Goal: Task Accomplishment & Management: Use online tool/utility

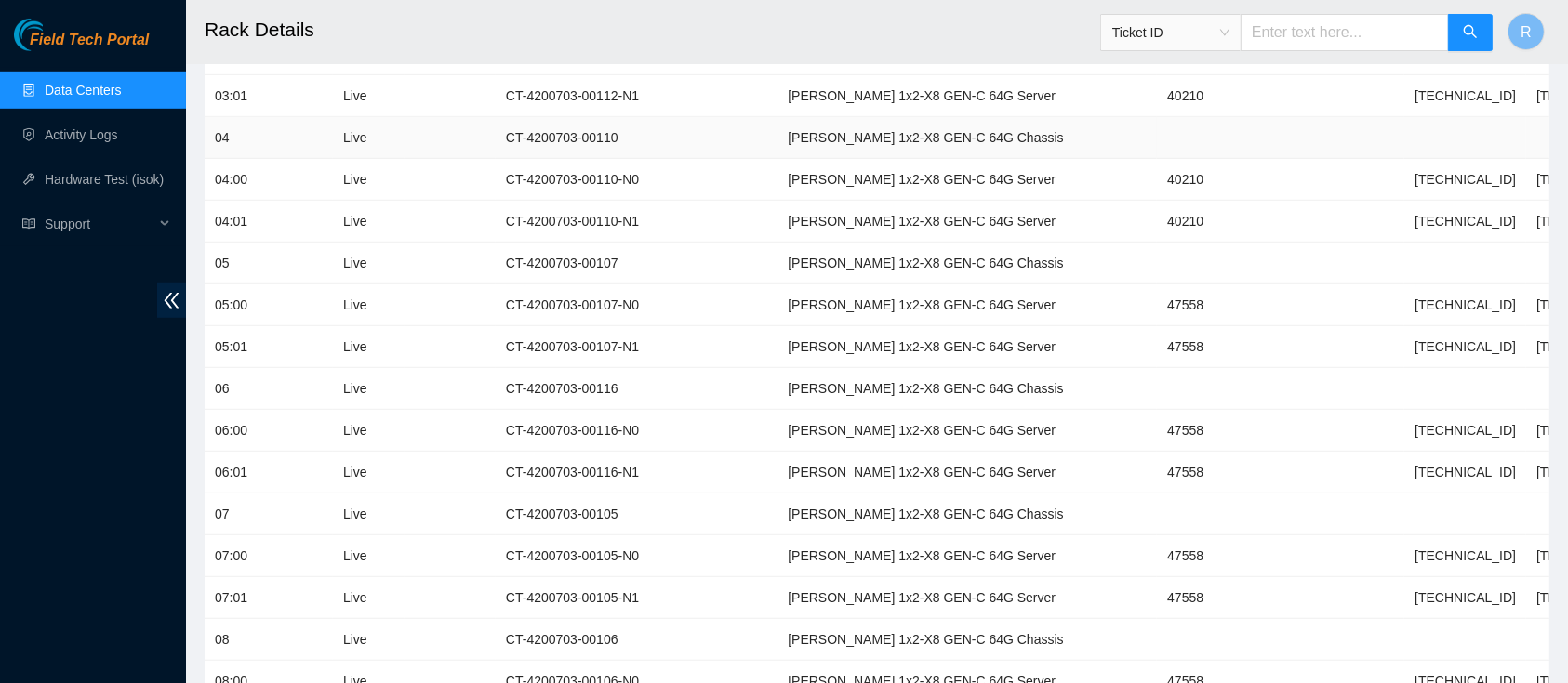
scroll to position [559, 0]
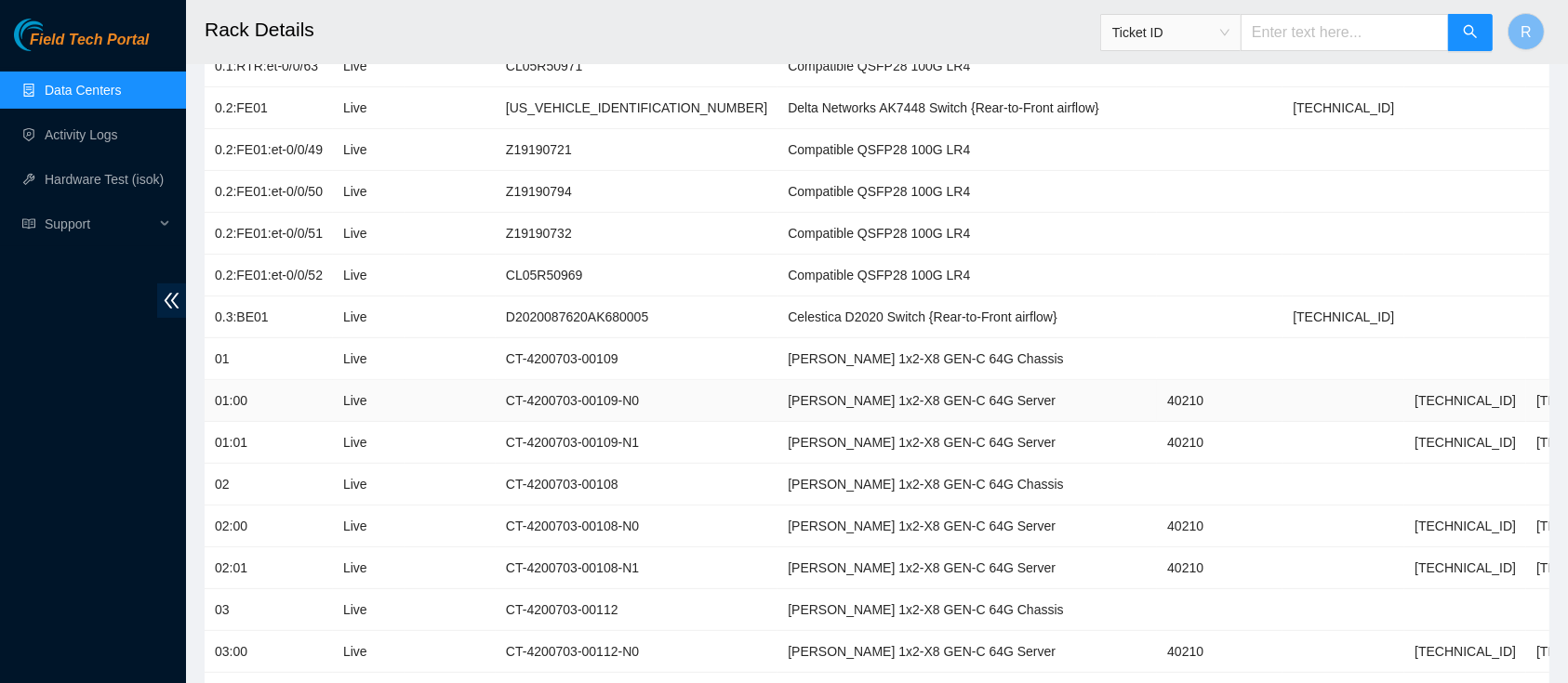
click at [1158, 396] on td "40210" at bounding box center [1221, 402] width 126 height 42
copy td "40210"
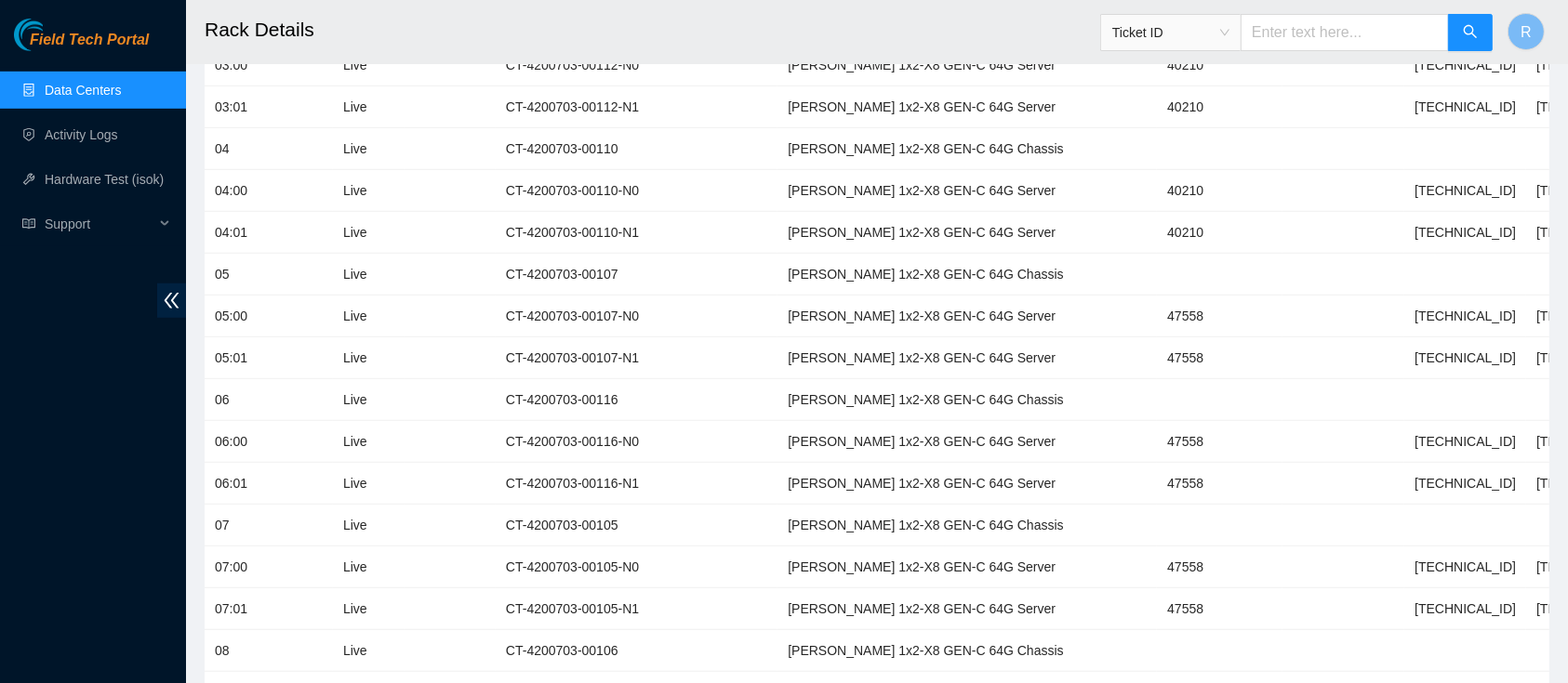
scroll to position [1187, 0]
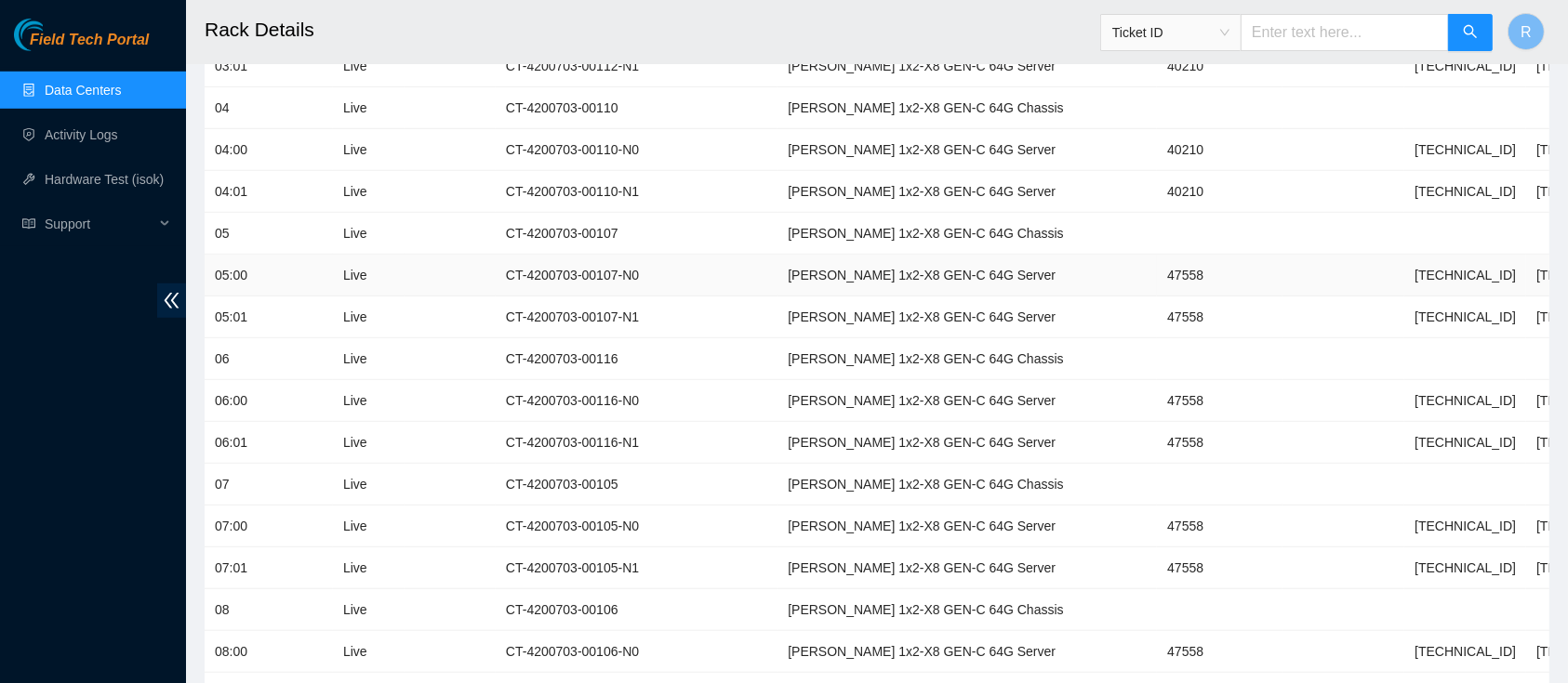
click at [1158, 279] on td "47558" at bounding box center [1221, 276] width 126 height 42
copy td "47558"
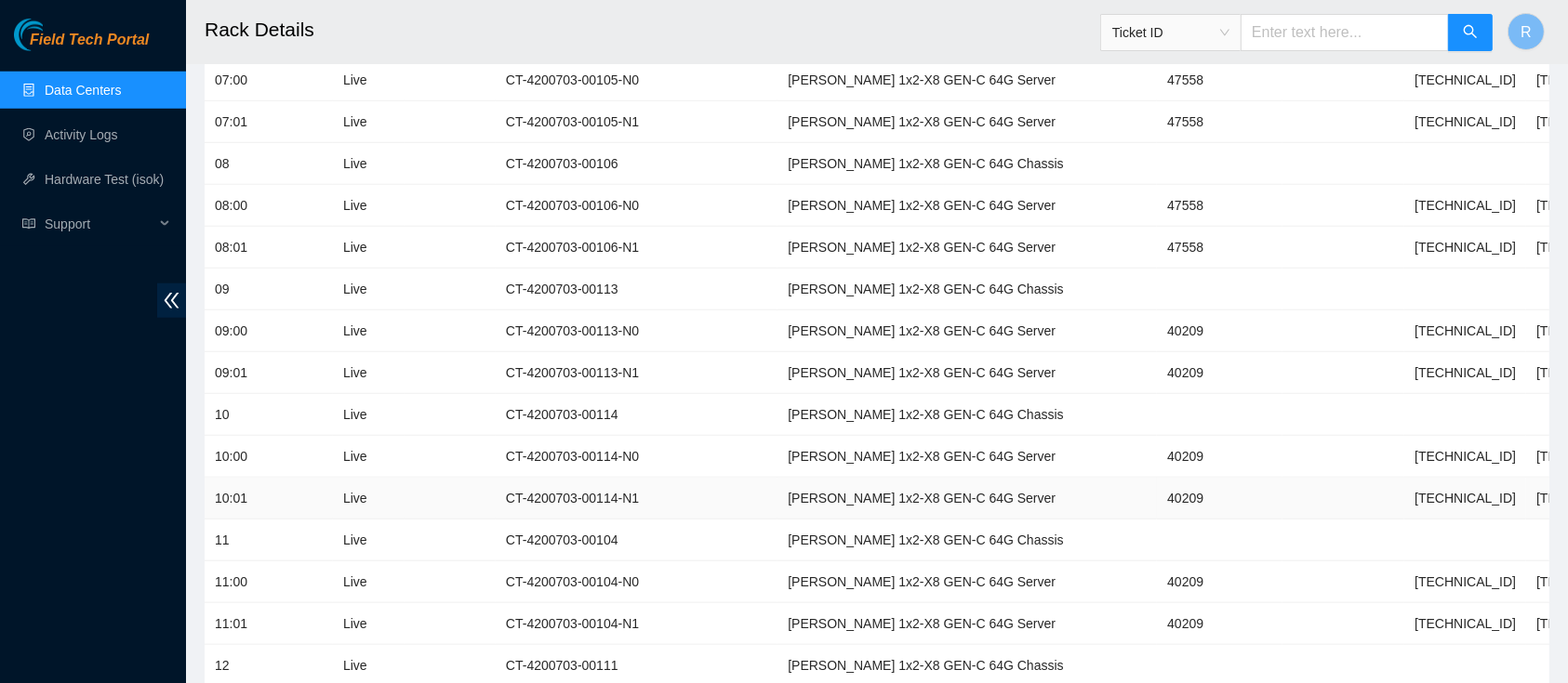
scroll to position [1645, 0]
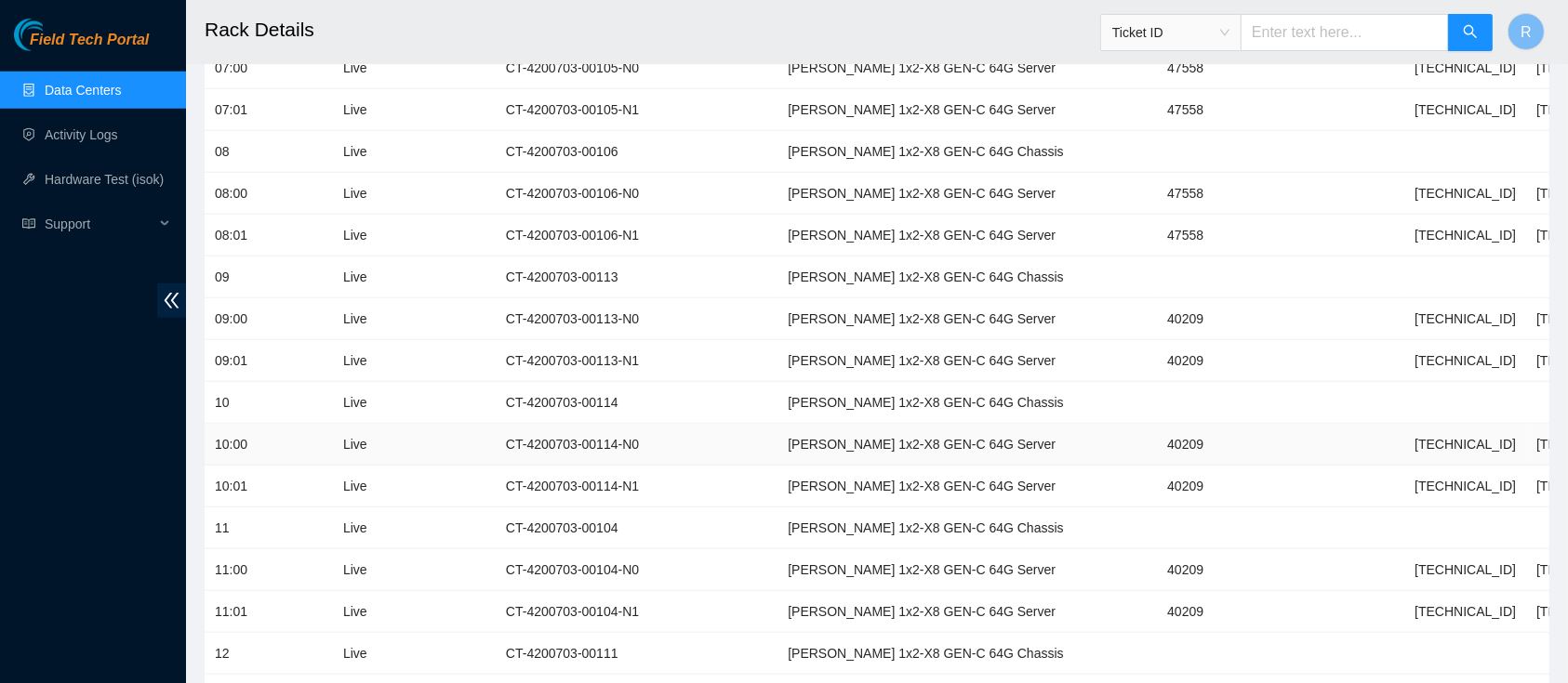
click at [1158, 446] on td "40209" at bounding box center [1221, 445] width 126 height 42
copy td "40209"
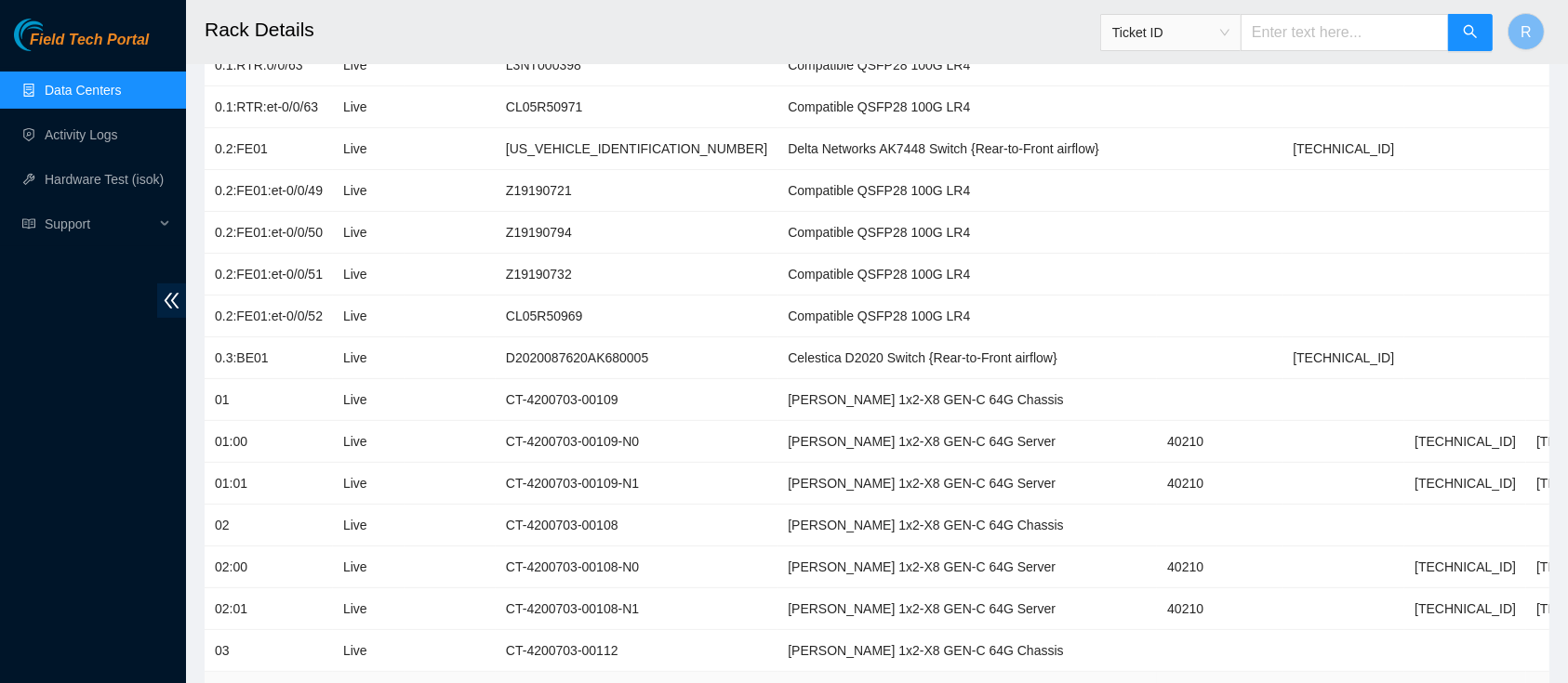
scroll to position [450, 0]
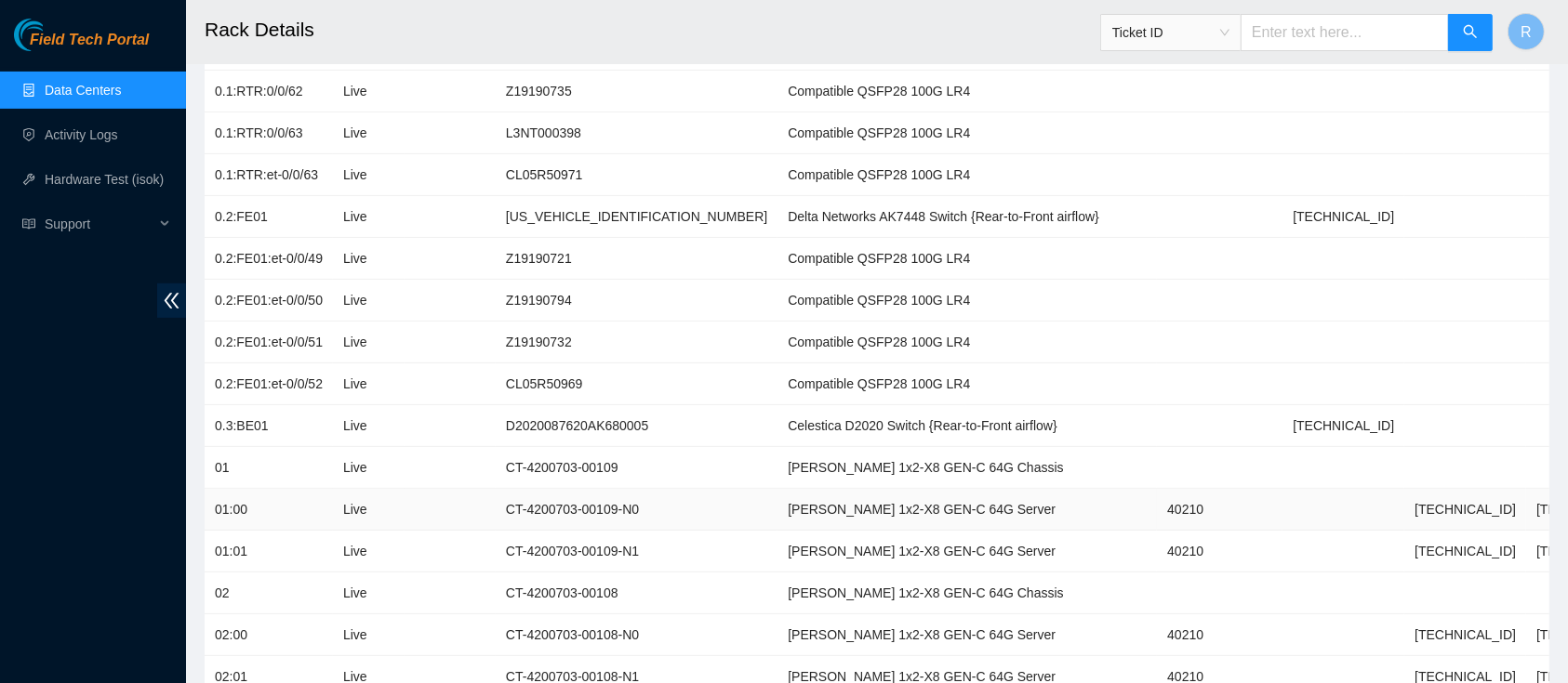
click at [1158, 506] on td "40210" at bounding box center [1221, 510] width 126 height 42
copy td "40210"
click at [1158, 394] on td at bounding box center [1221, 384] width 126 height 42
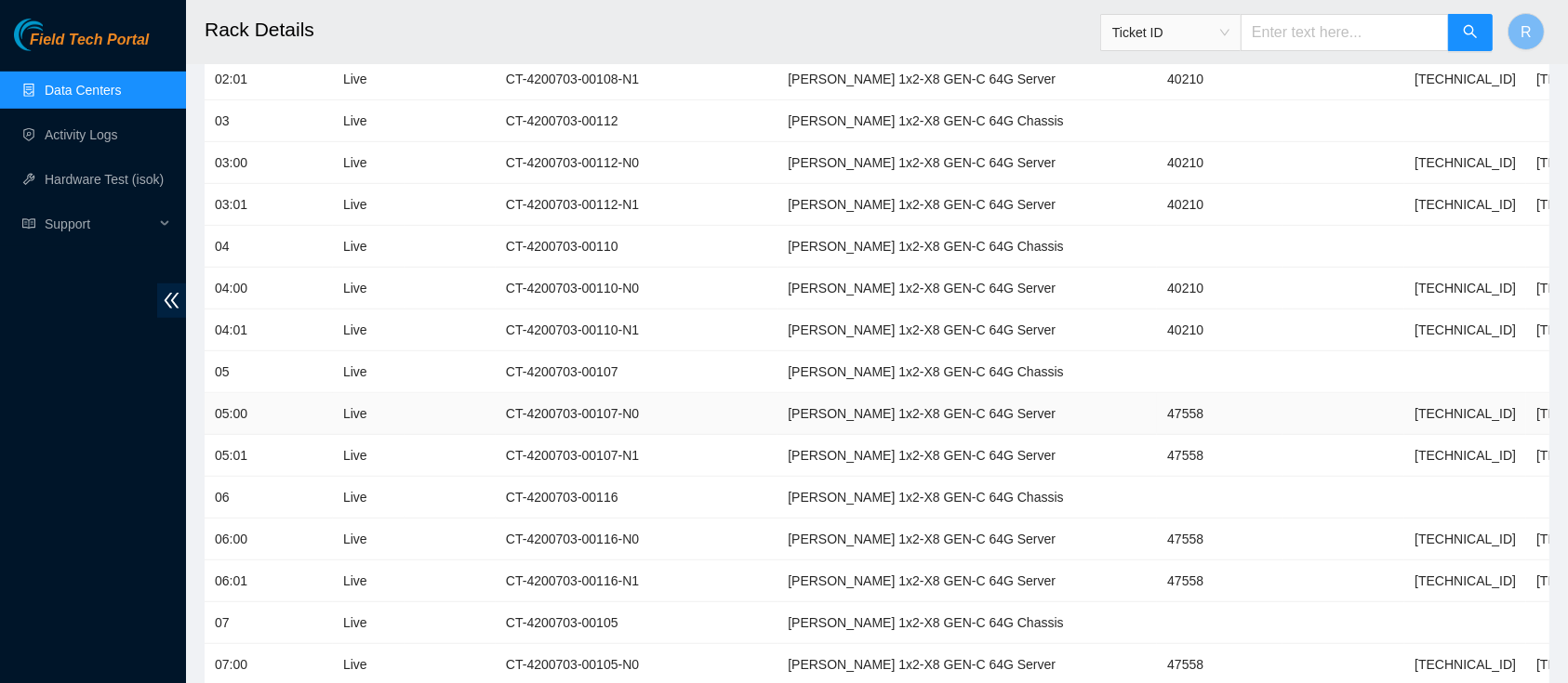
click at [1158, 418] on td "47558" at bounding box center [1221, 414] width 126 height 42
copy td "47558"
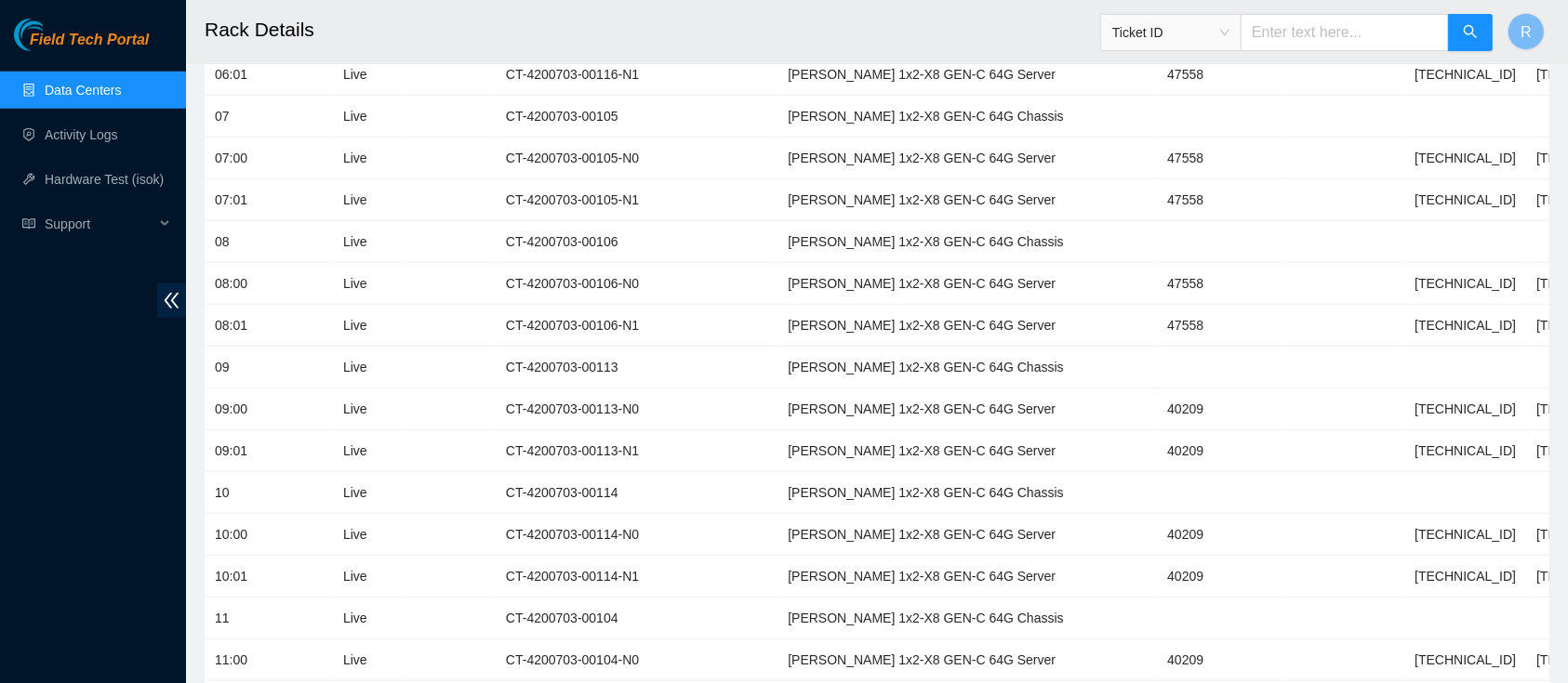
scroll to position [1645, 0]
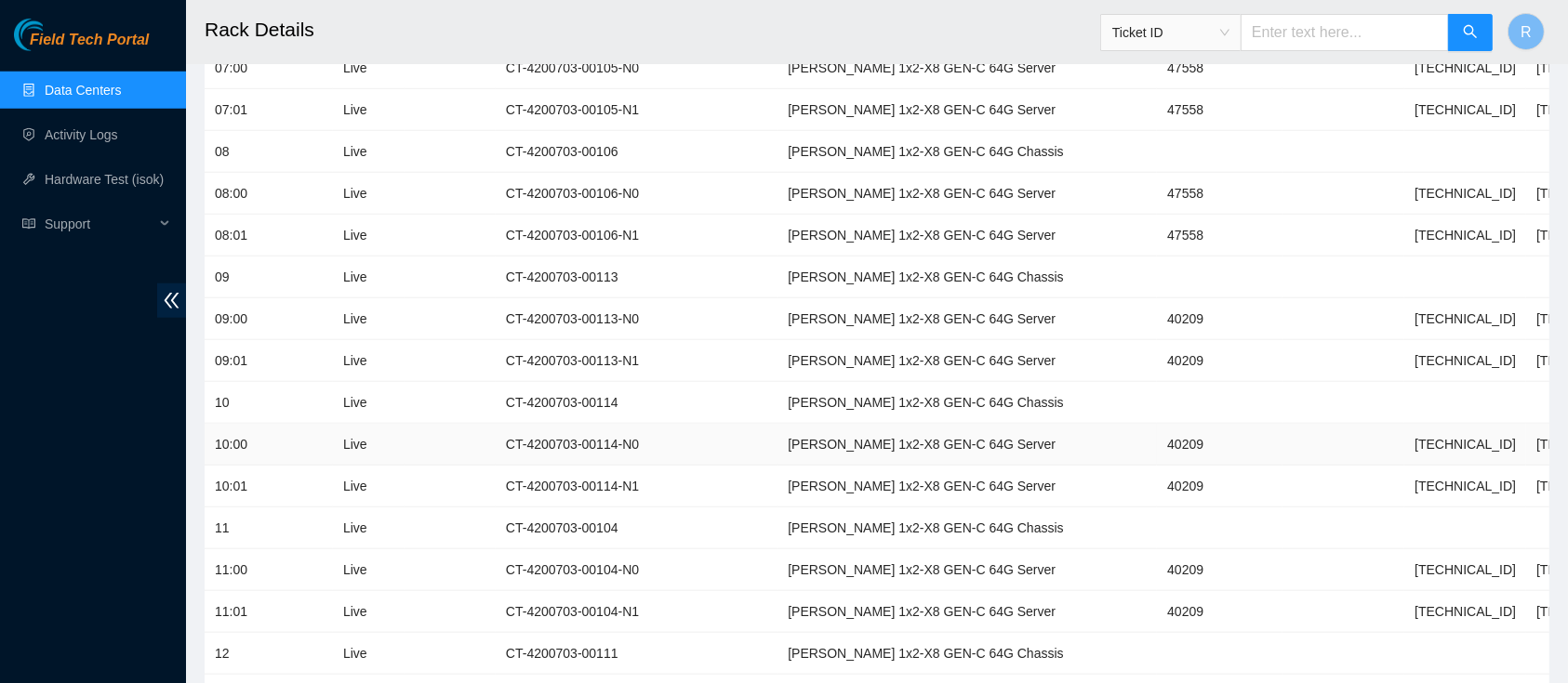
click at [1158, 432] on td "40209" at bounding box center [1221, 445] width 126 height 42
copy td "40209"
click at [45, 267] on div "Field Tech Portal Data Centers Activity Logs Hardware Test (isok) Support" at bounding box center [93, 350] width 186 height 665
click at [70, 172] on link "Hardware Test (isok)" at bounding box center [104, 179] width 119 height 15
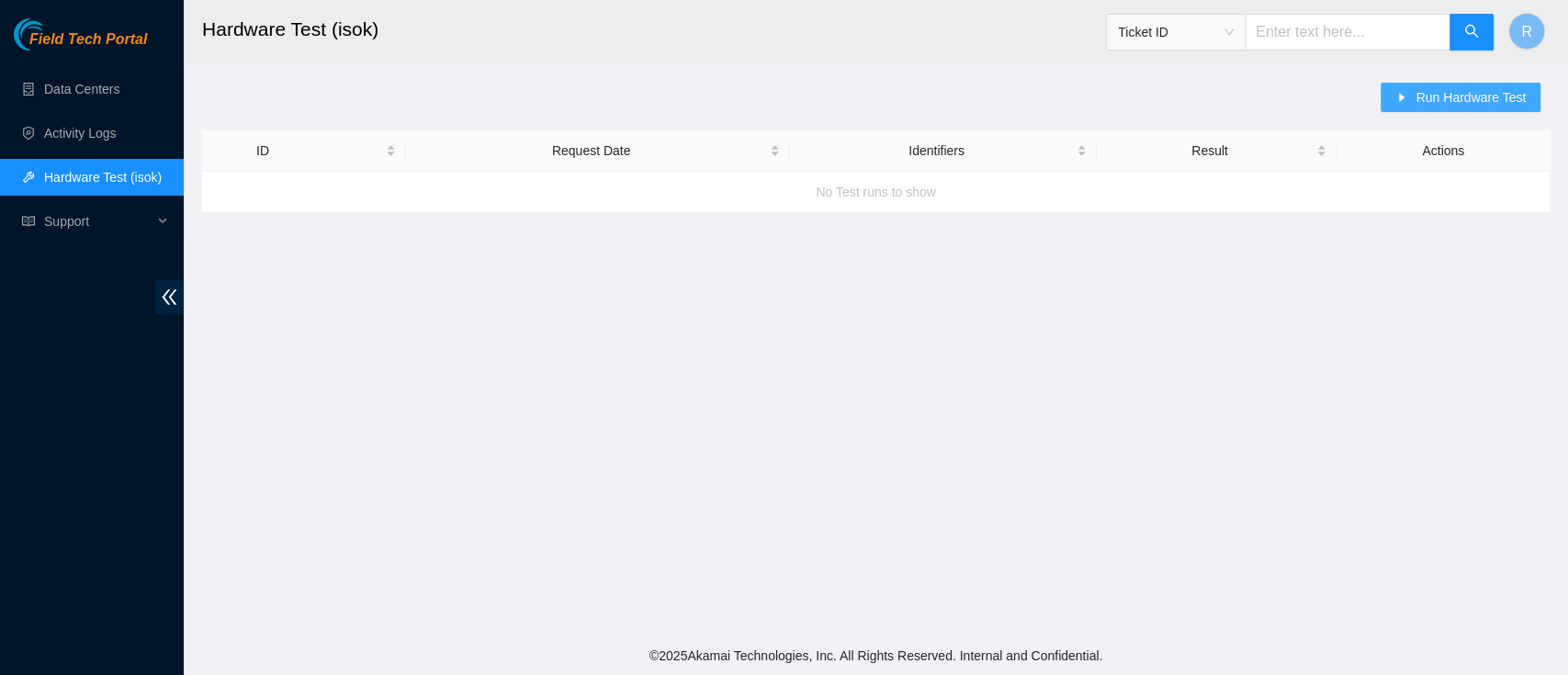
click at [1401, 96] on icon "caret-right" at bounding box center [1402, 97] width 13 height 13
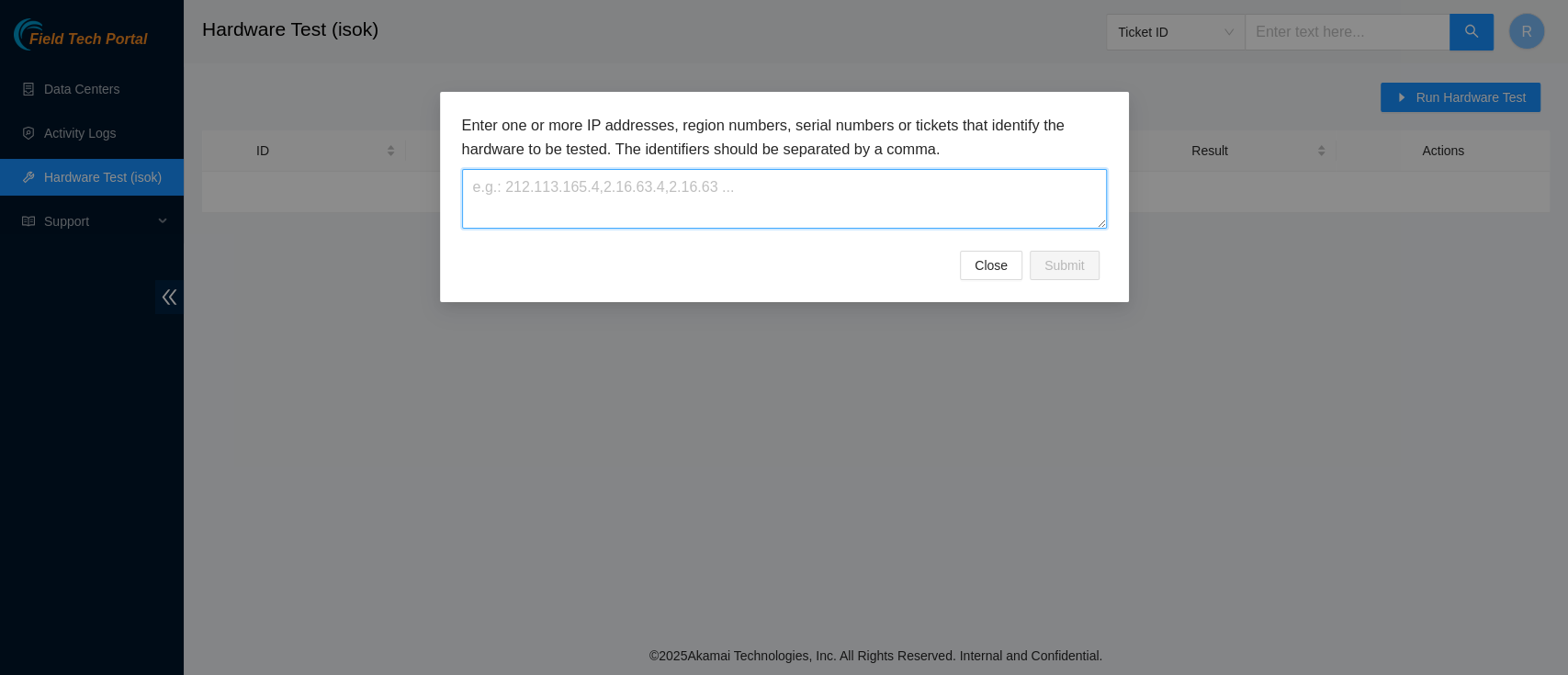
click at [607, 180] on textarea at bounding box center [784, 198] width 645 height 59
paste textarea "[TECHNICAL_ID]"
type textarea "[TECHNICAL_ID]"
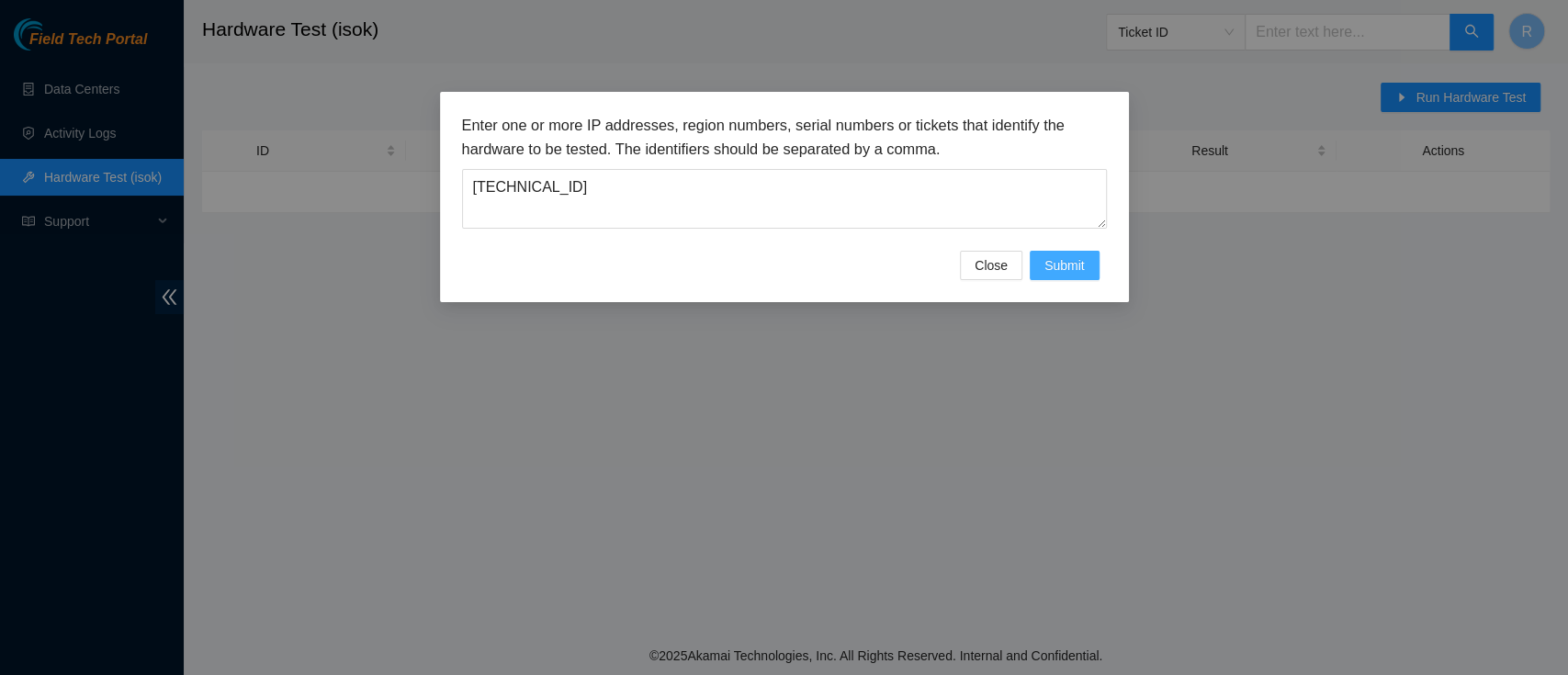
click at [1056, 264] on span "Submit" at bounding box center [1064, 265] width 41 height 20
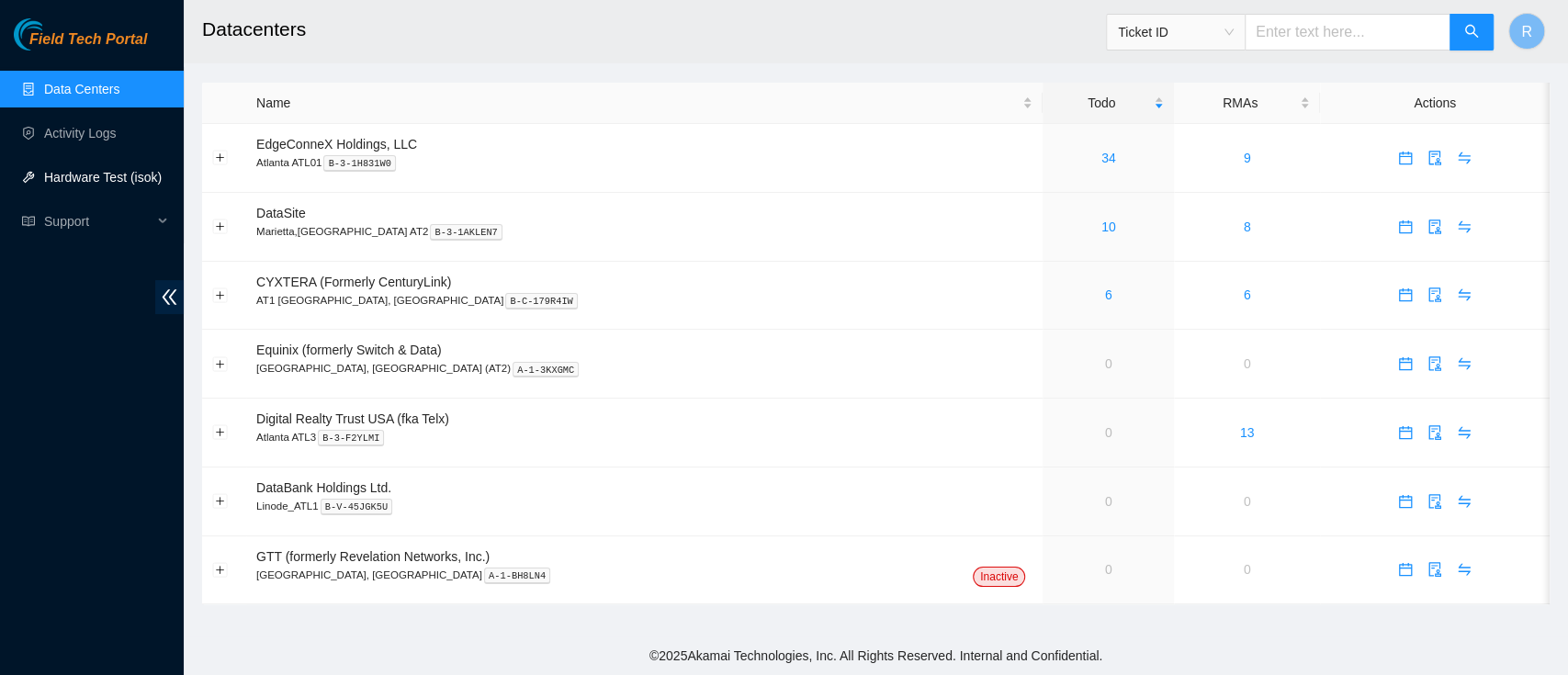
click at [94, 183] on link "Hardware Test (isok)" at bounding box center [103, 177] width 118 height 15
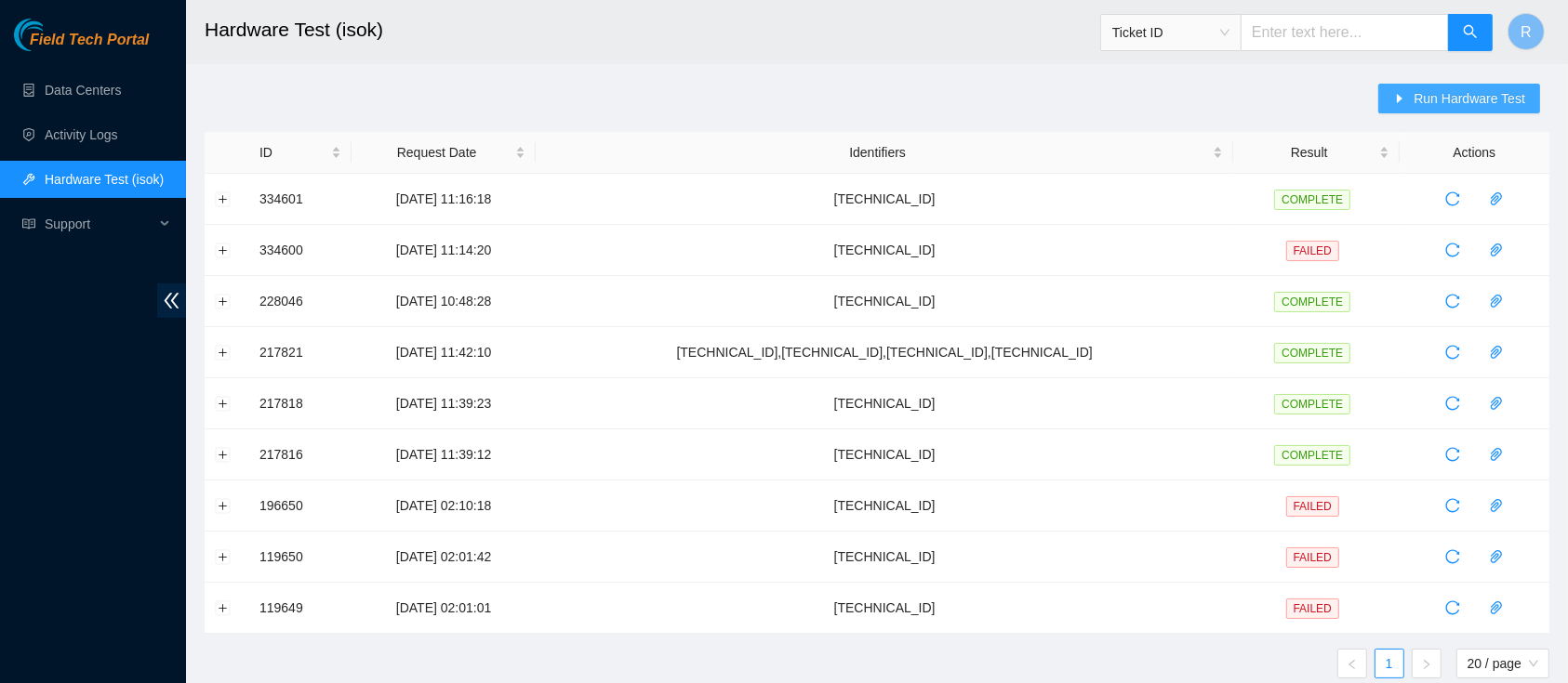
click at [1487, 93] on span "Run Hardware Test" at bounding box center [1470, 98] width 112 height 20
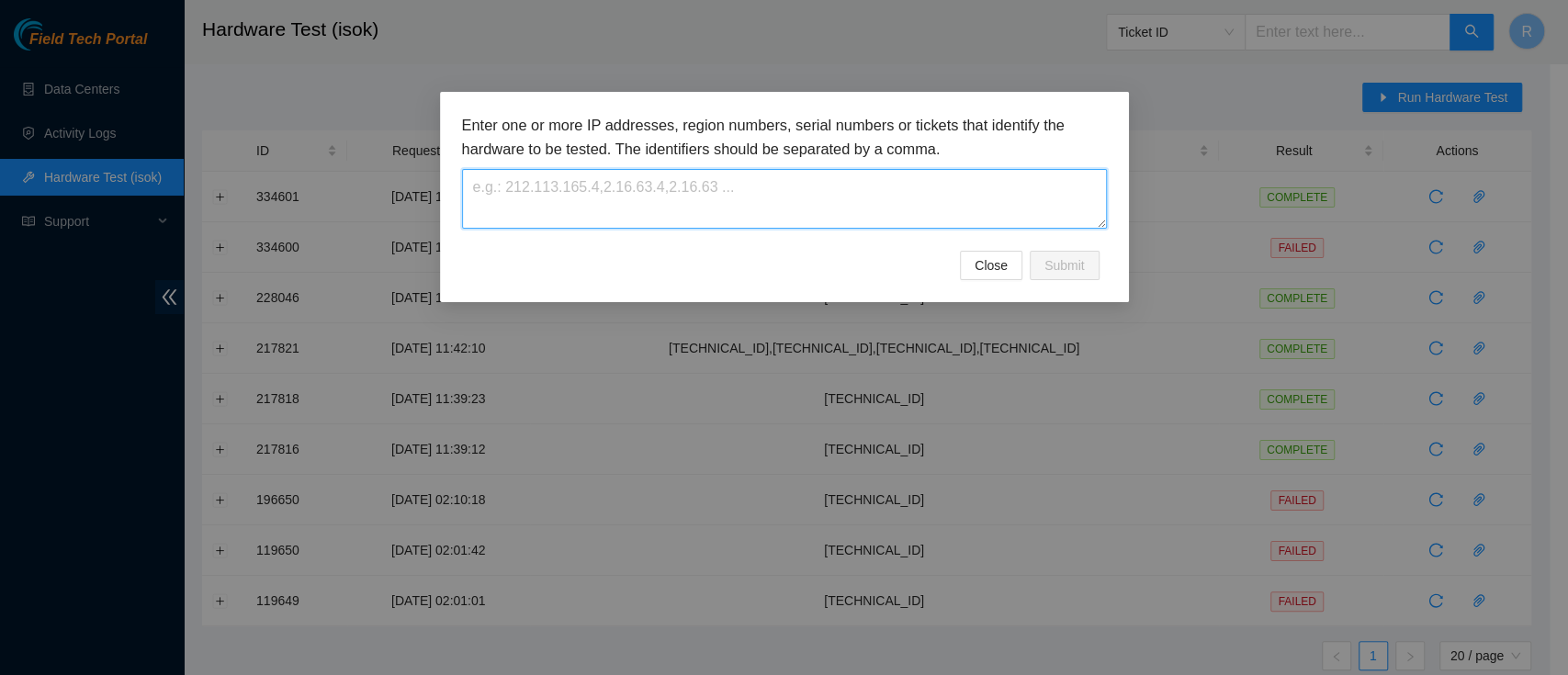
click at [964, 204] on textarea at bounding box center [784, 198] width 645 height 59
paste textarea "[TECHNICAL_ID]"
type textarea "[TECHNICAL_ID]"
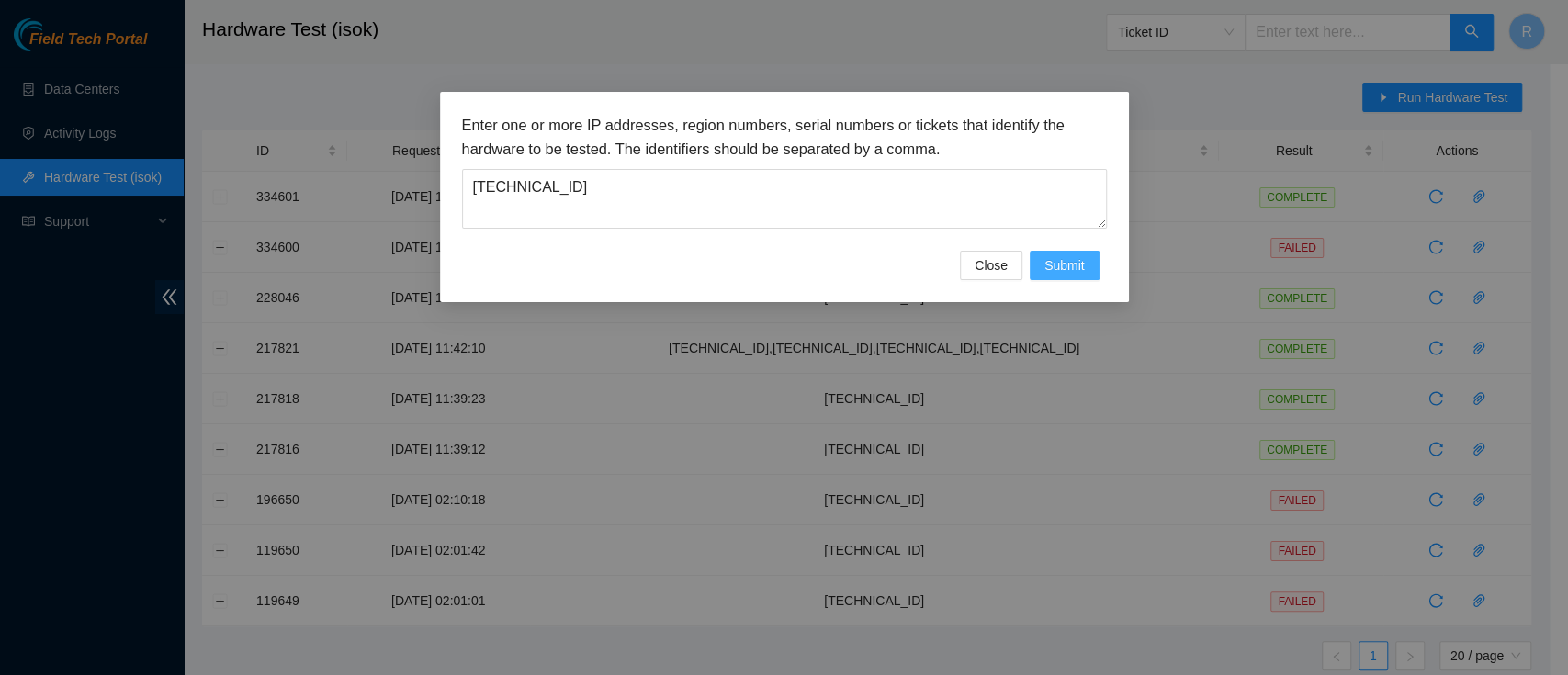
click at [1056, 269] on span "Submit" at bounding box center [1064, 265] width 41 height 20
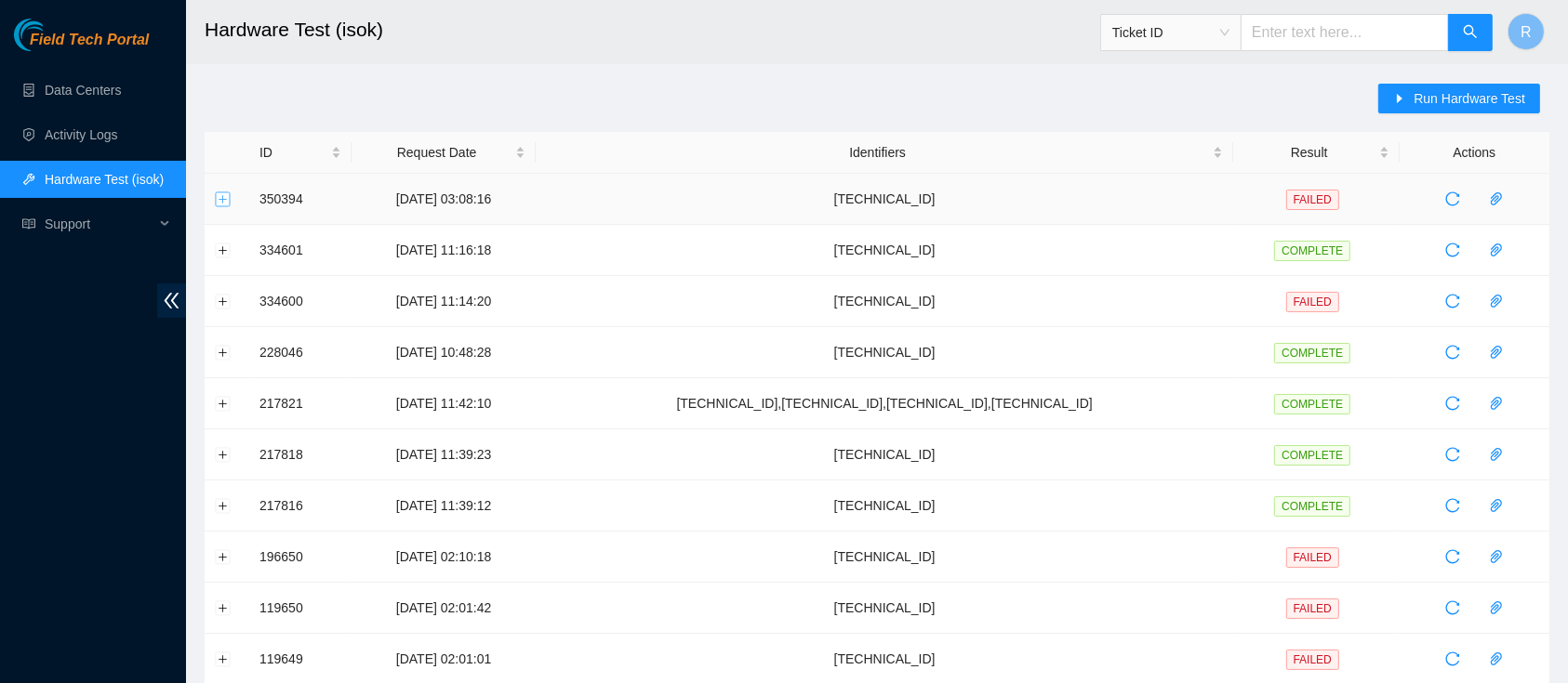
click at [218, 197] on button "Expand row" at bounding box center [223, 199] width 15 height 15
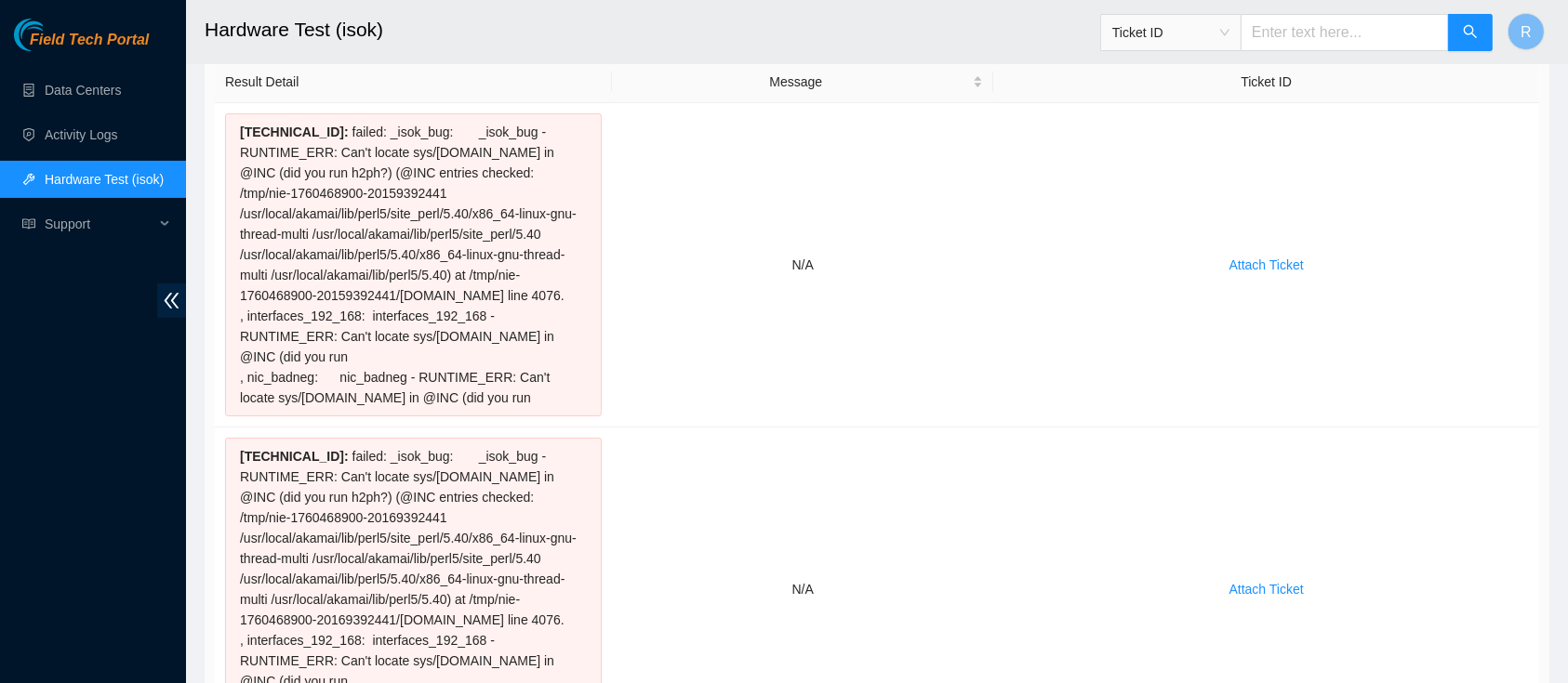
scroll to position [170, 0]
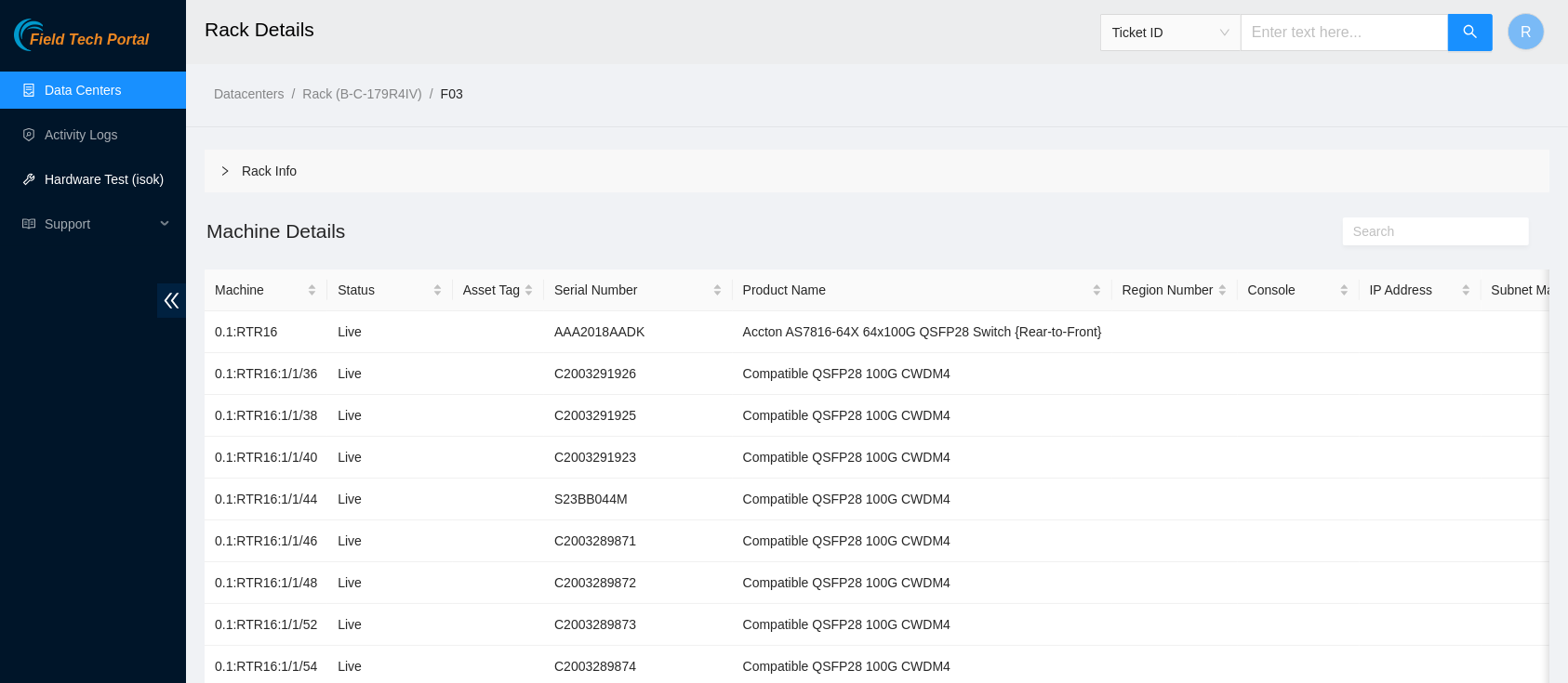
click at [79, 184] on link "Hardware Test (isok)" at bounding box center [104, 179] width 119 height 15
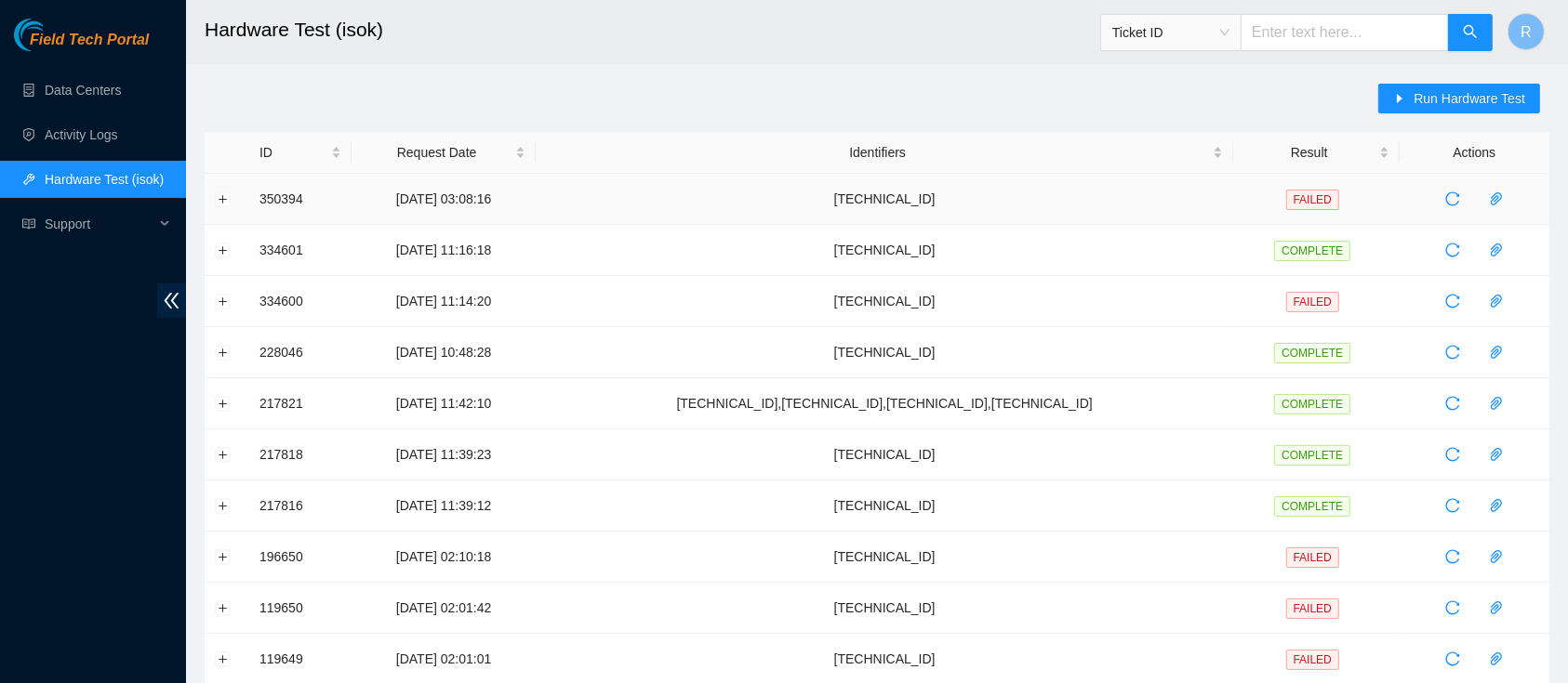
click at [210, 194] on td at bounding box center [226, 199] width 45 height 52
click at [223, 197] on button "Expand row" at bounding box center [223, 199] width 15 height 15
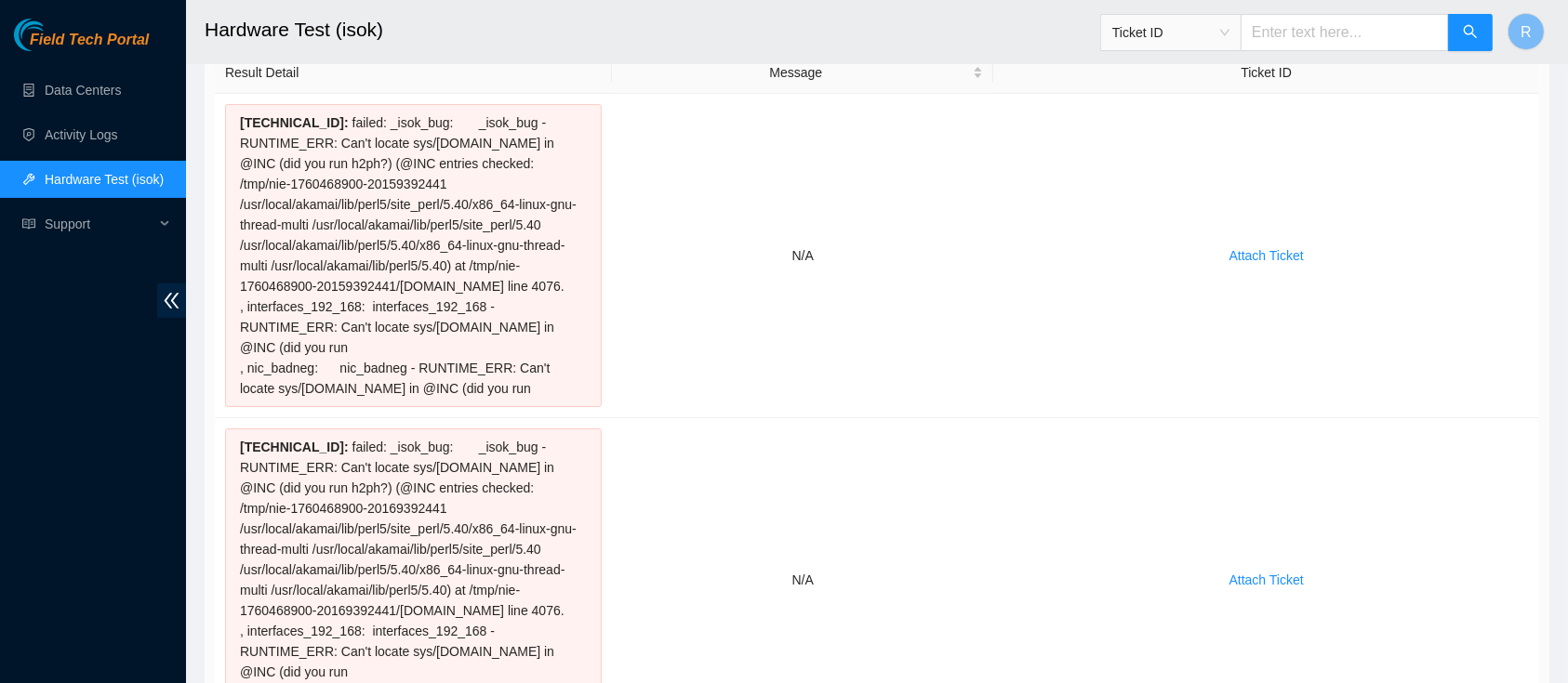
scroll to position [195, 0]
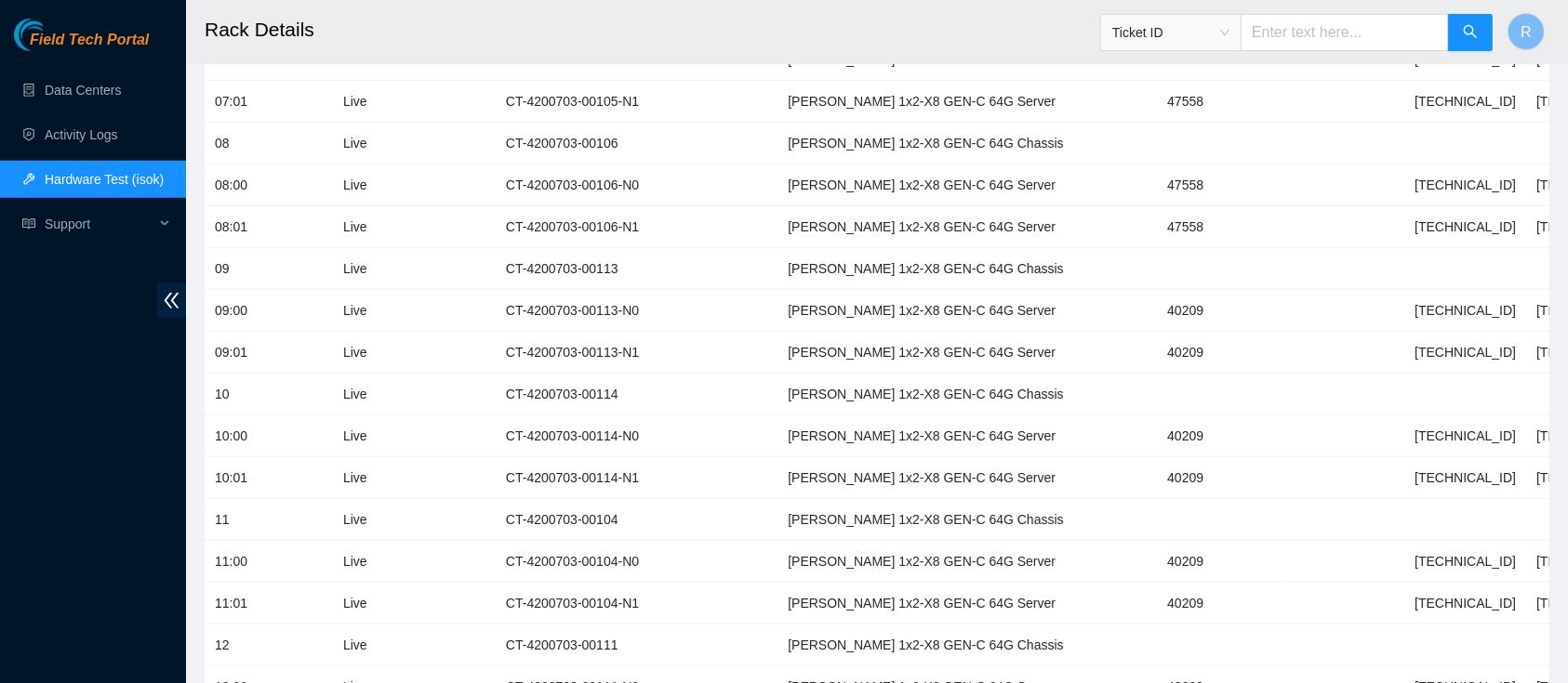
scroll to position [1656, 0]
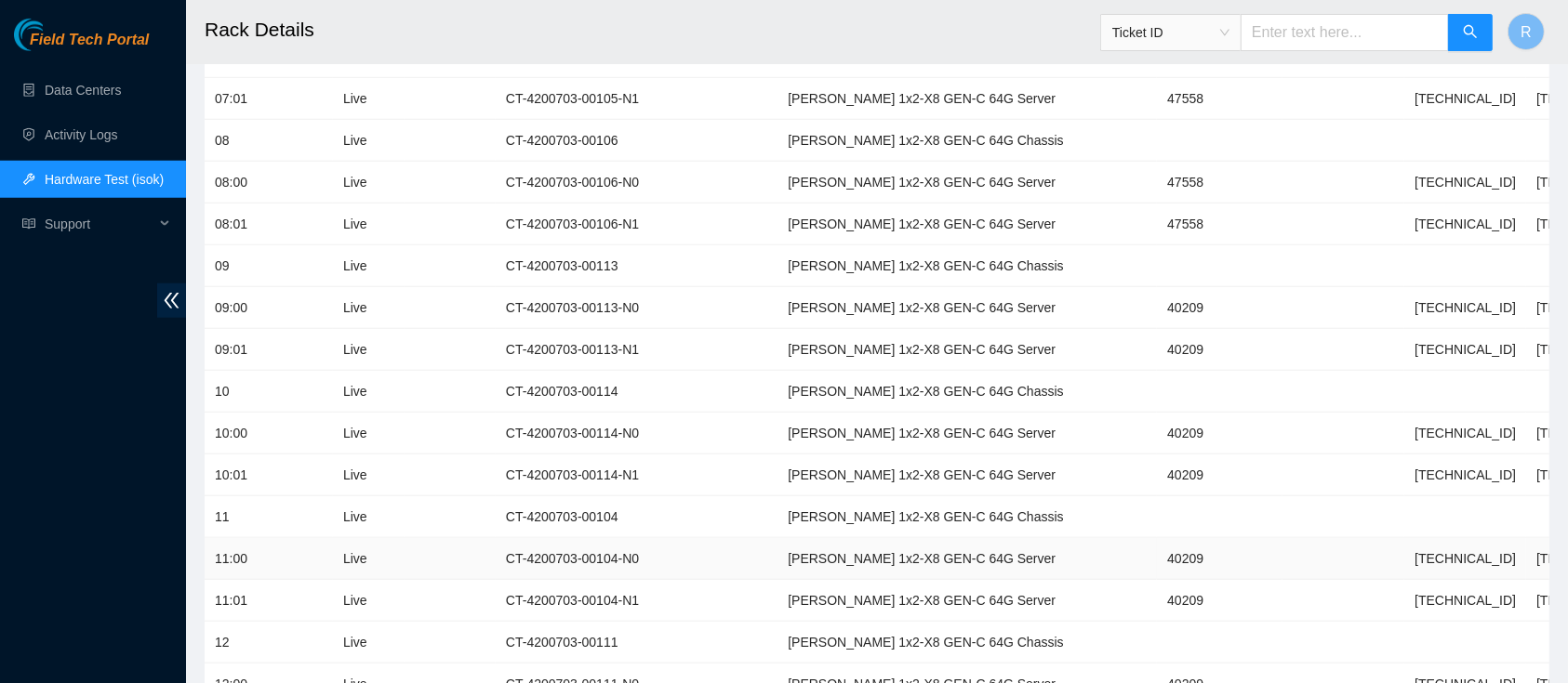
click at [1405, 550] on td "[TECHNICAL_ID]" at bounding box center [1466, 559] width 122 height 42
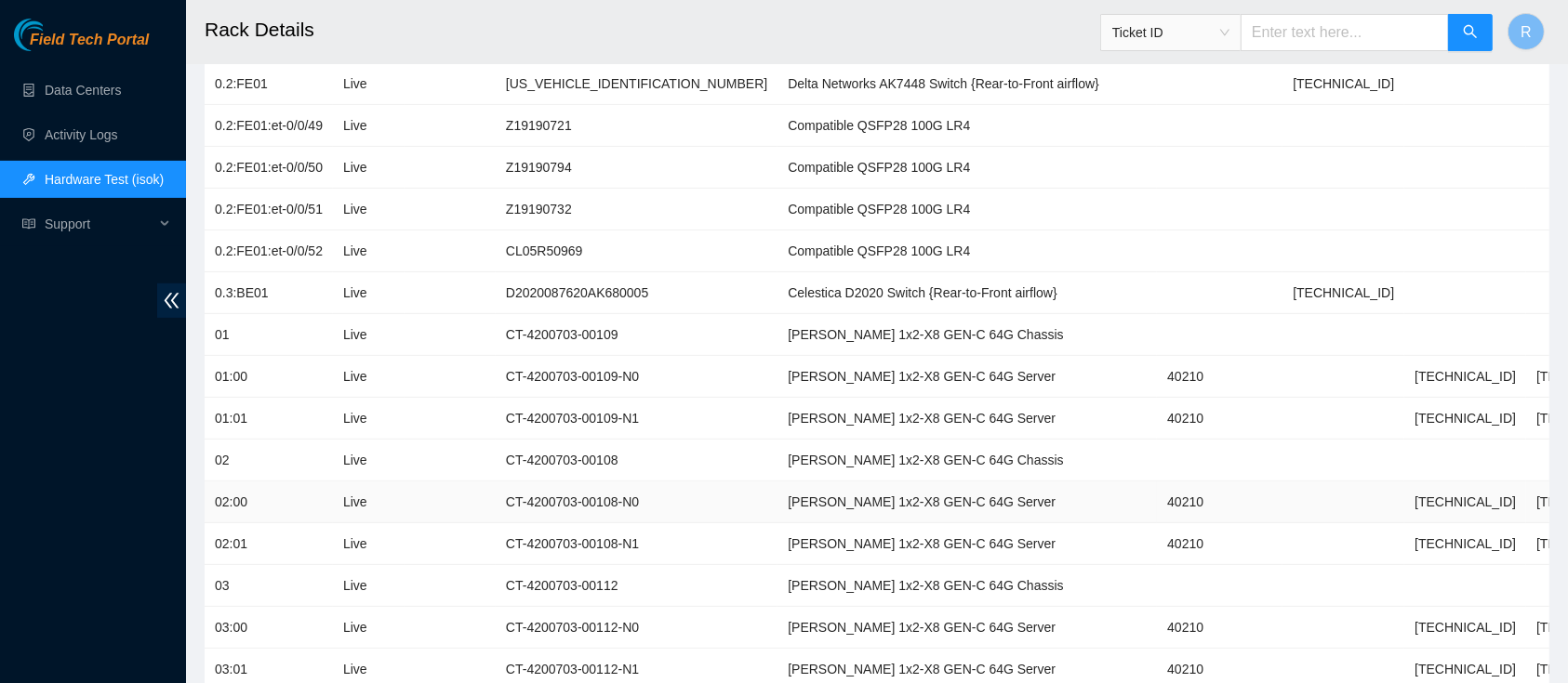
scroll to position [576, 0]
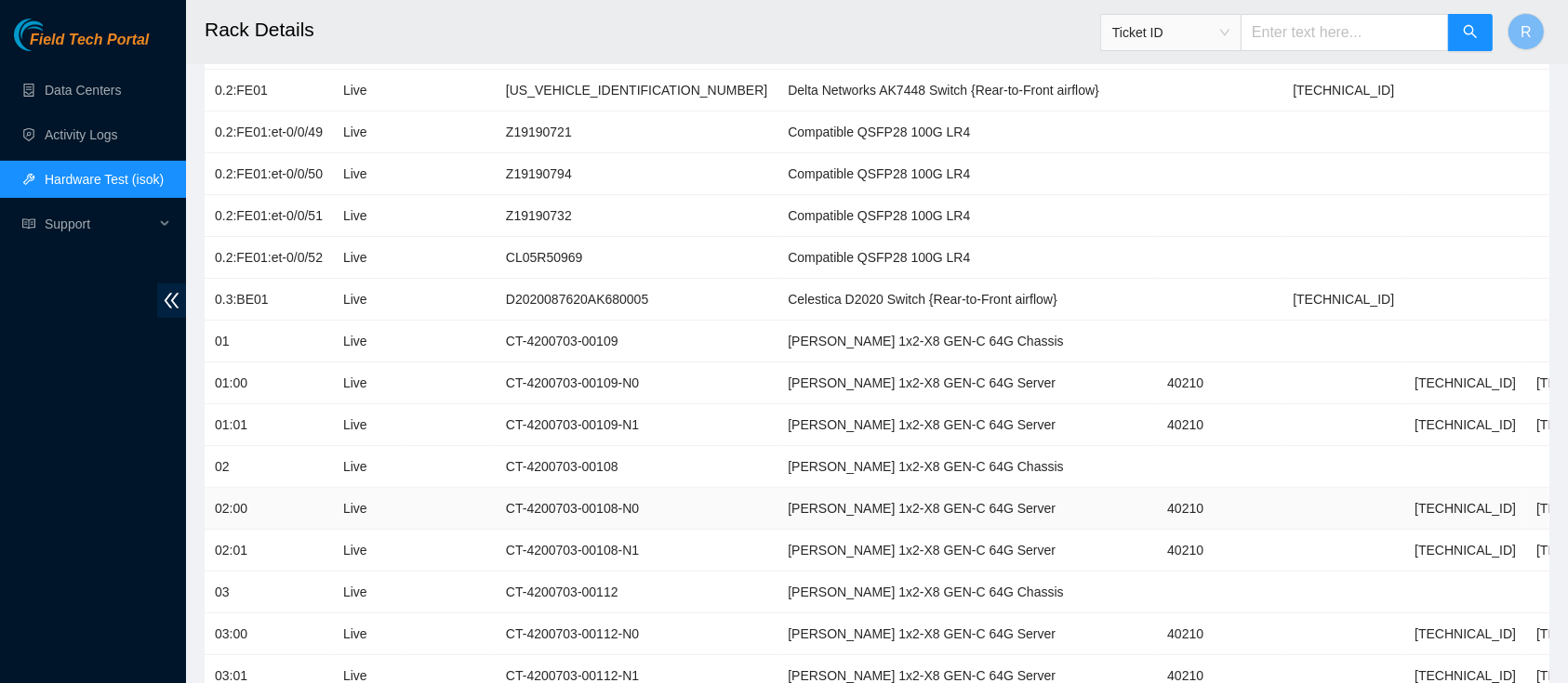
click at [1405, 503] on td "[TECHNICAL_ID]" at bounding box center [1466, 509] width 122 height 42
click at [1283, 490] on td at bounding box center [1344, 509] width 122 height 42
